Goal: Information Seeking & Learning: Learn about a topic

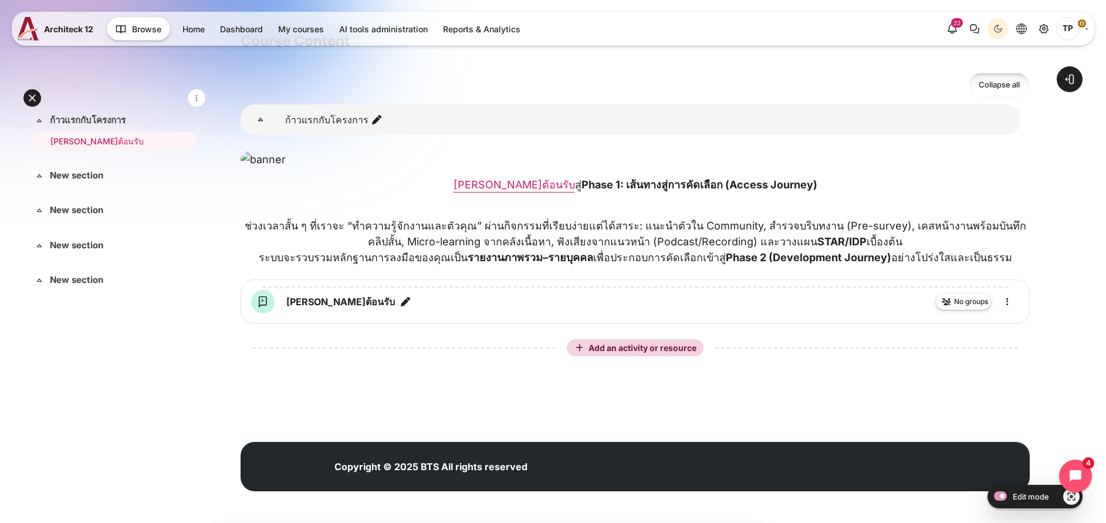
scroll to position [118, 0]
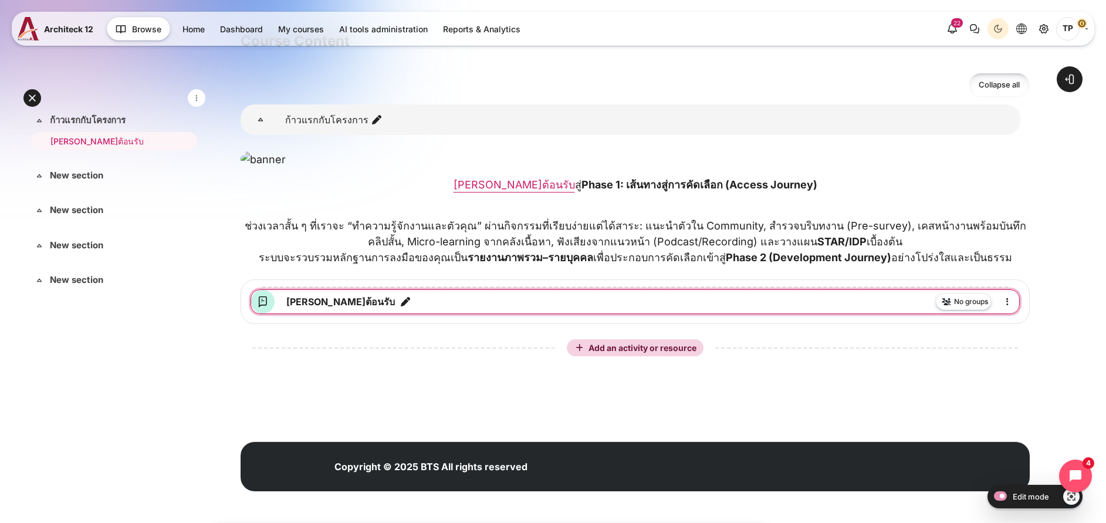
click at [399, 307] on icon "Edit title" at bounding box center [405, 302] width 12 height 12
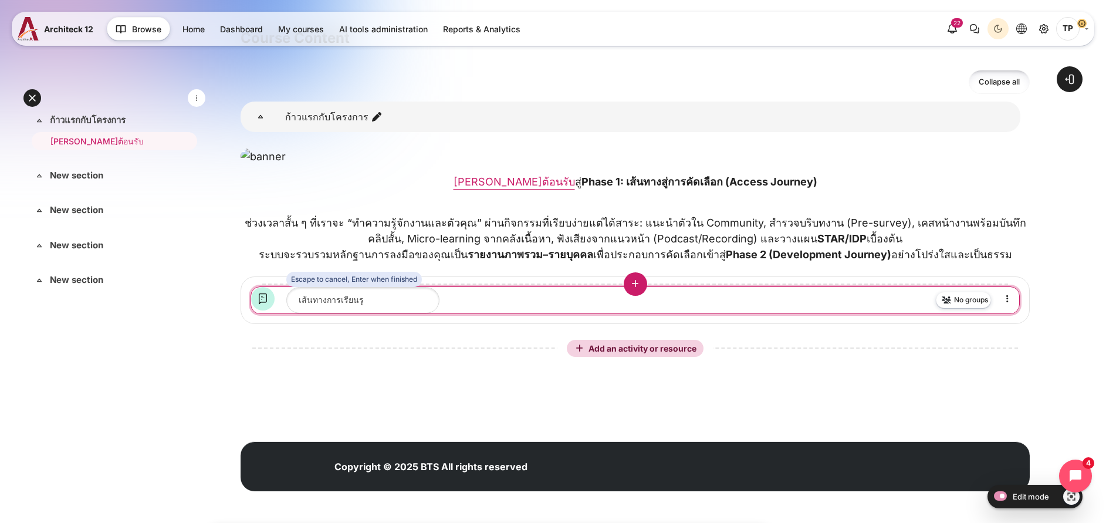
type input "เส้นทางการเรียนรู้"
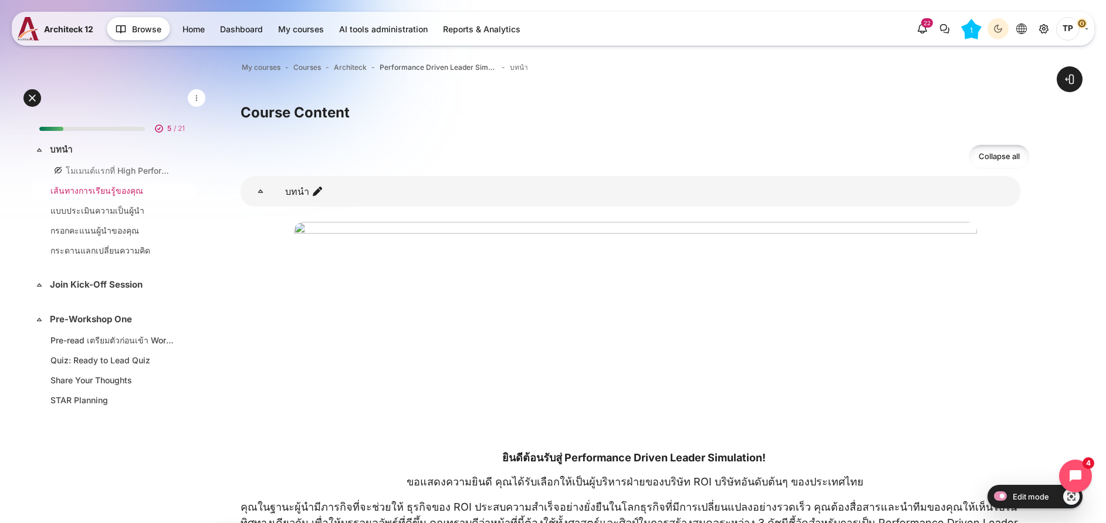
click at [62, 192] on link "เส้นทางการเรียนรู้ของคุณ" at bounding box center [111, 190] width 123 height 12
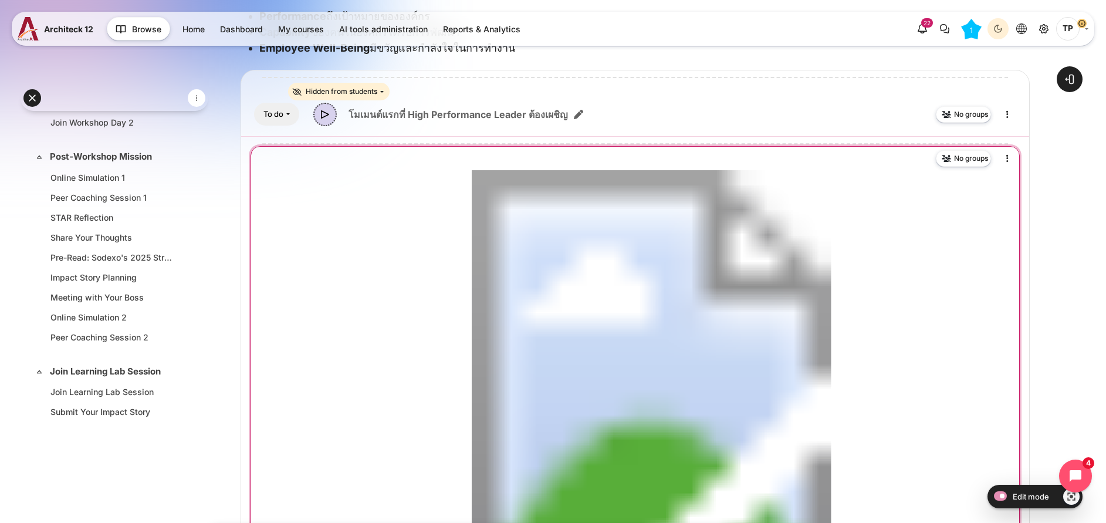
scroll to position [474, 0]
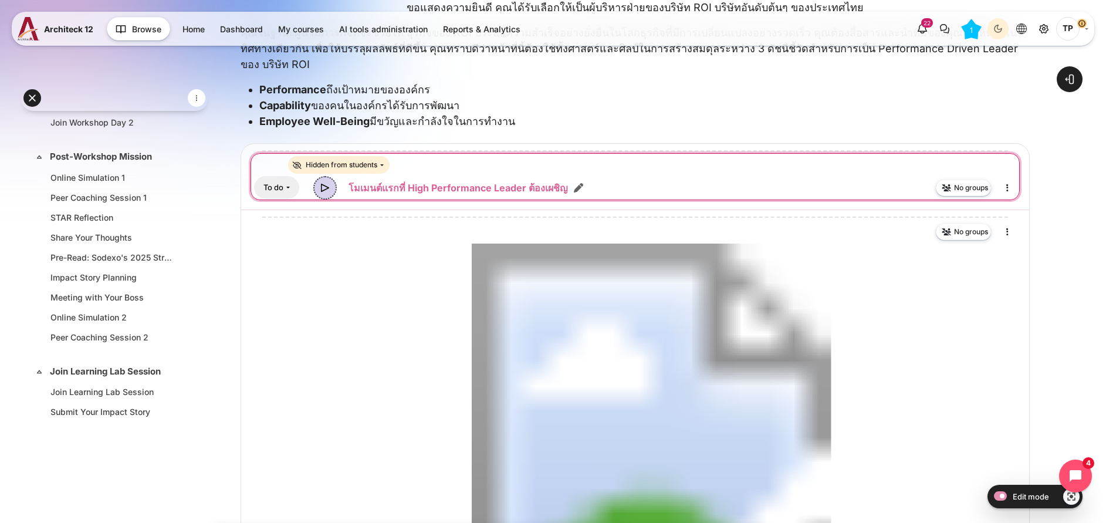
click at [457, 189] on link "โมเมนต์แรกที่ High Performance Leader ต้องเผชิญ Video Time" at bounding box center [457, 188] width 219 height 14
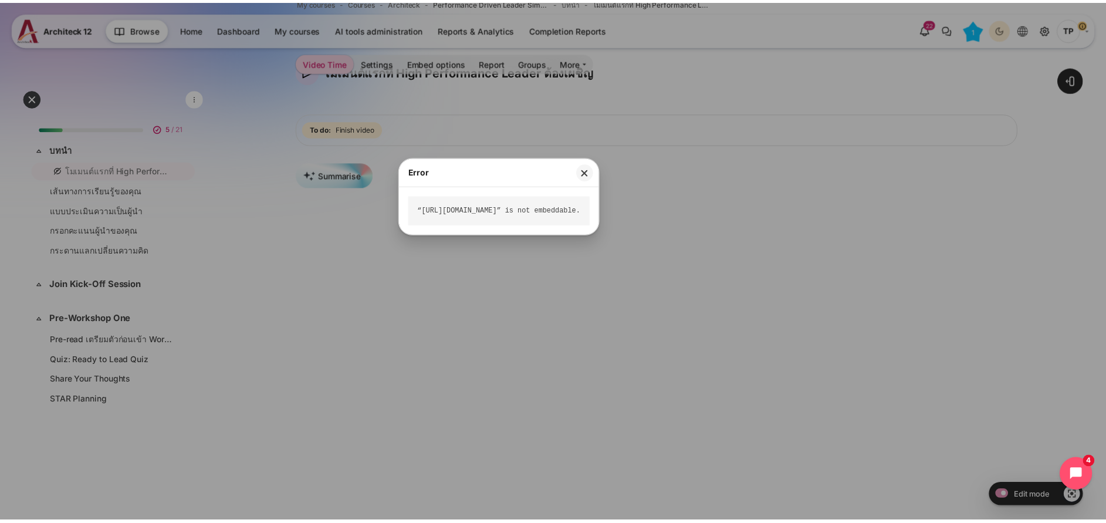
scroll to position [88, 0]
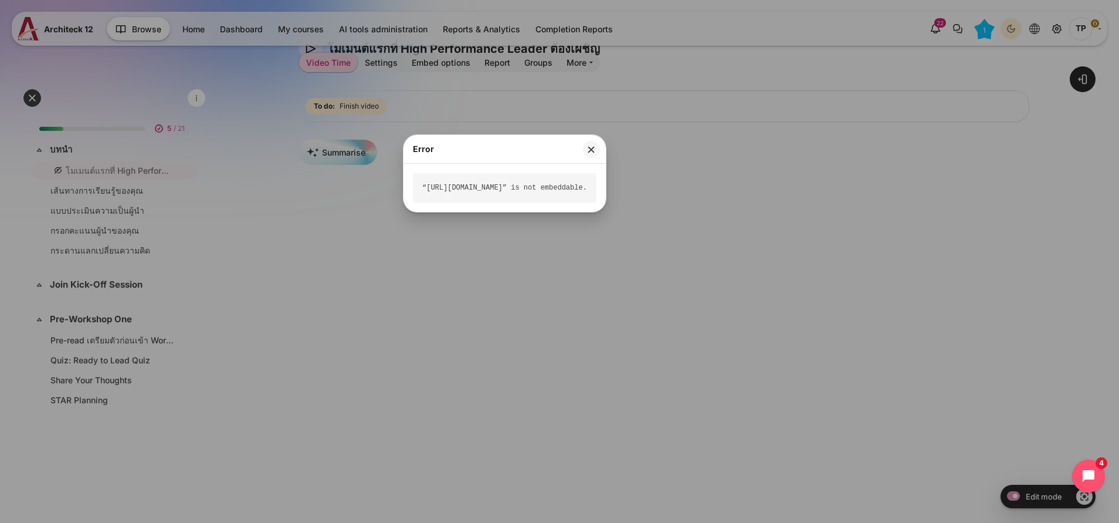
click at [596, 189] on div "“https://vimeo.com/1028794704/3f7082492d?share=copy” is not embeddable." at bounding box center [505, 187] width 184 height 29
drag, startPoint x: 419, startPoint y: 190, endPoint x: 691, endPoint y: 189, distance: 271.5
click at [596, 189] on div "“https://vimeo.com/1028794704/3f7082492d?share=copy” is not embeddable." at bounding box center [505, 187] width 184 height 29
drag, startPoint x: 691, startPoint y: 189, endPoint x: 697, endPoint y: 145, distance: 43.9
click at [600, 145] on button "Close" at bounding box center [591, 149] width 17 height 17
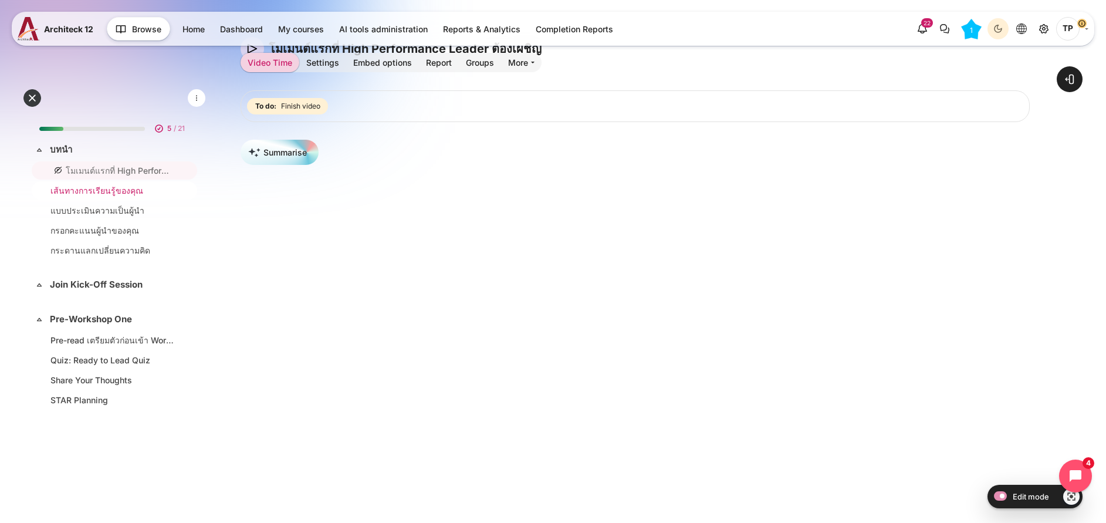
click at [92, 190] on link "เส้นทางการเรียนรู้ของคุณ" at bounding box center [111, 190] width 123 height 12
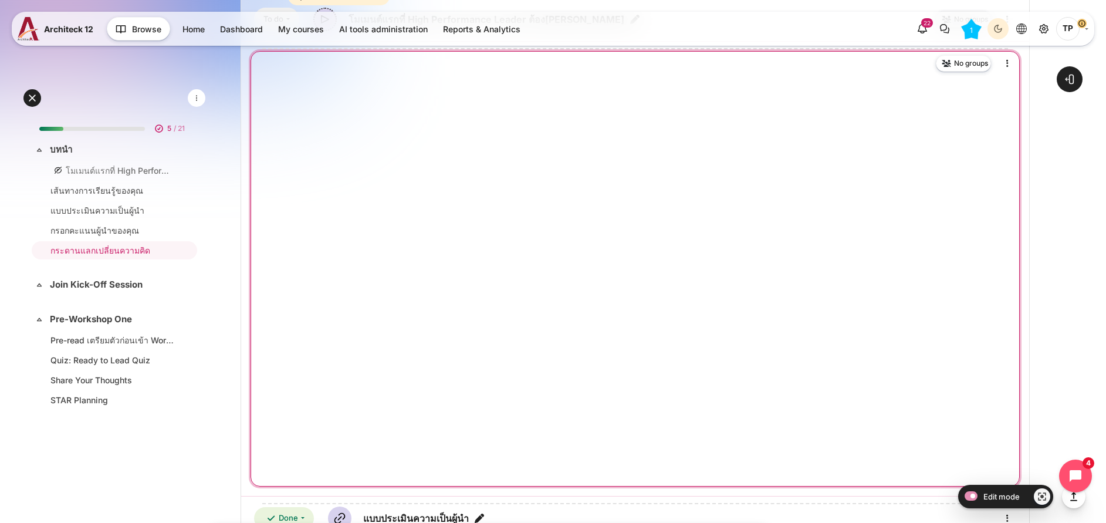
scroll to position [616, 0]
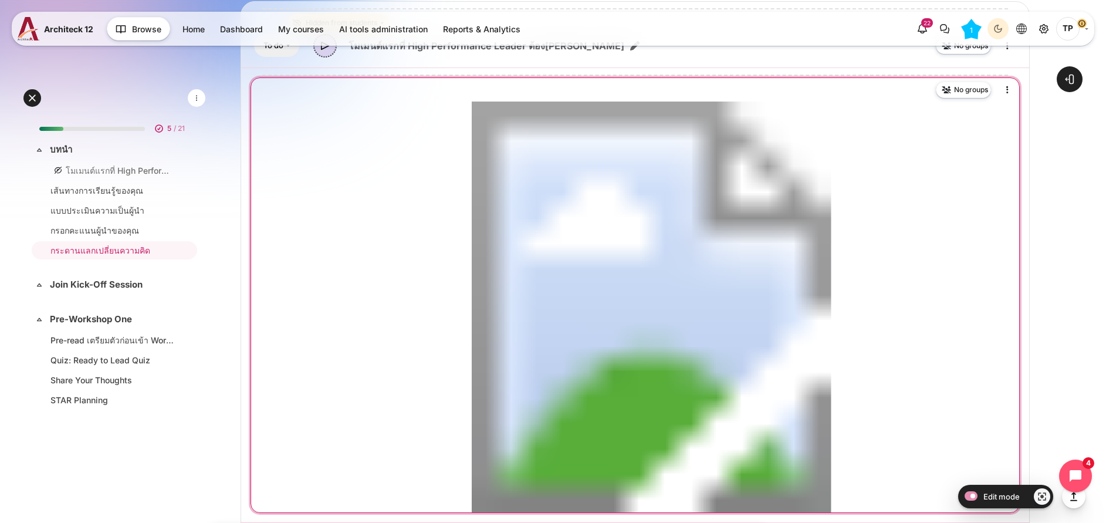
click at [564, 253] on image "Content" at bounding box center [651, 306] width 730 height 411
click at [1012, 92] on icon "Edit" at bounding box center [1007, 90] width 14 height 14
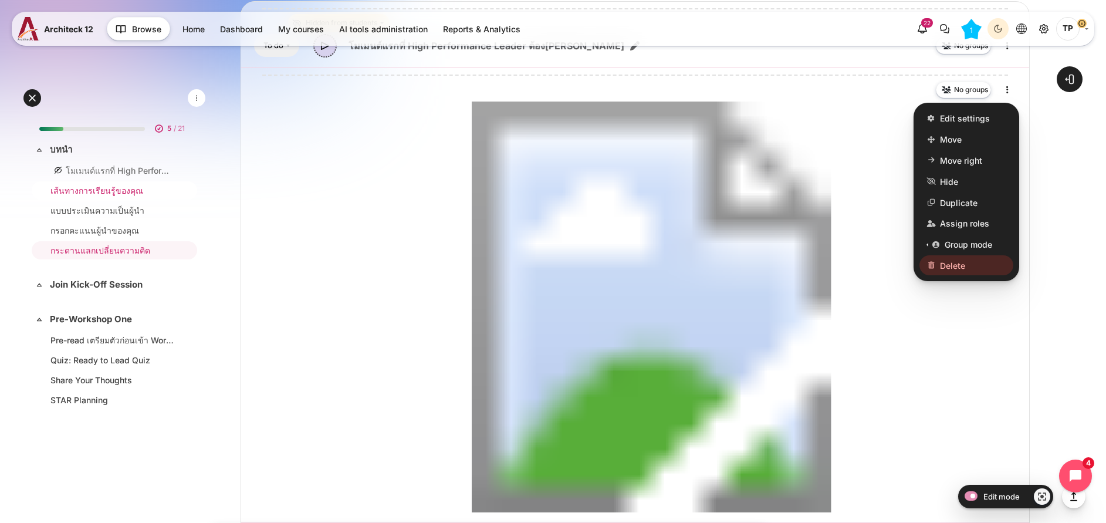
click at [114, 185] on link "เส้นทางการเรียนรู้ของคุณ" at bounding box center [111, 190] width 123 height 12
